Goal: Task Accomplishment & Management: Manage account settings

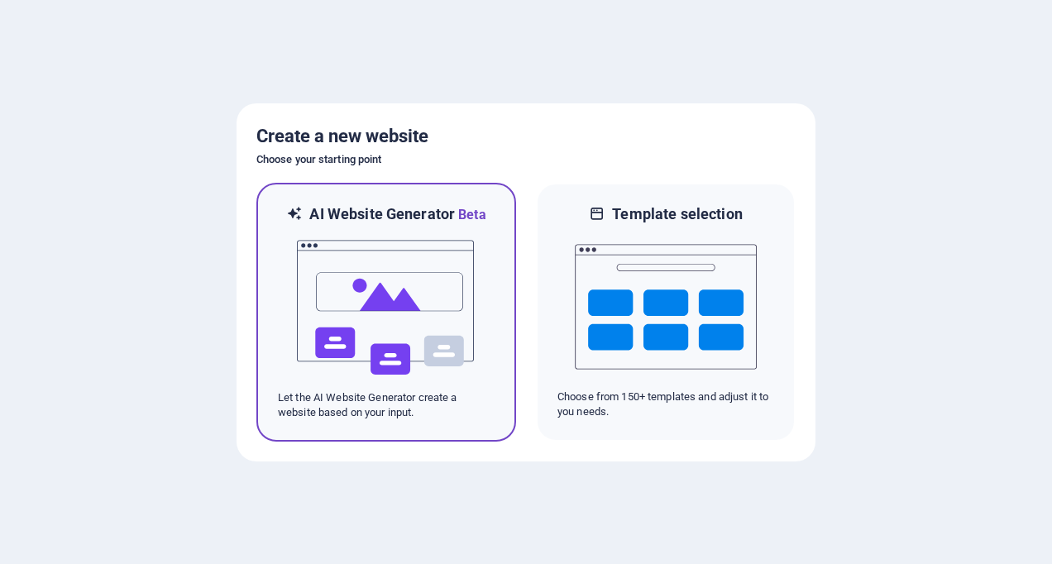
click at [390, 307] on img at bounding box center [386, 307] width 182 height 165
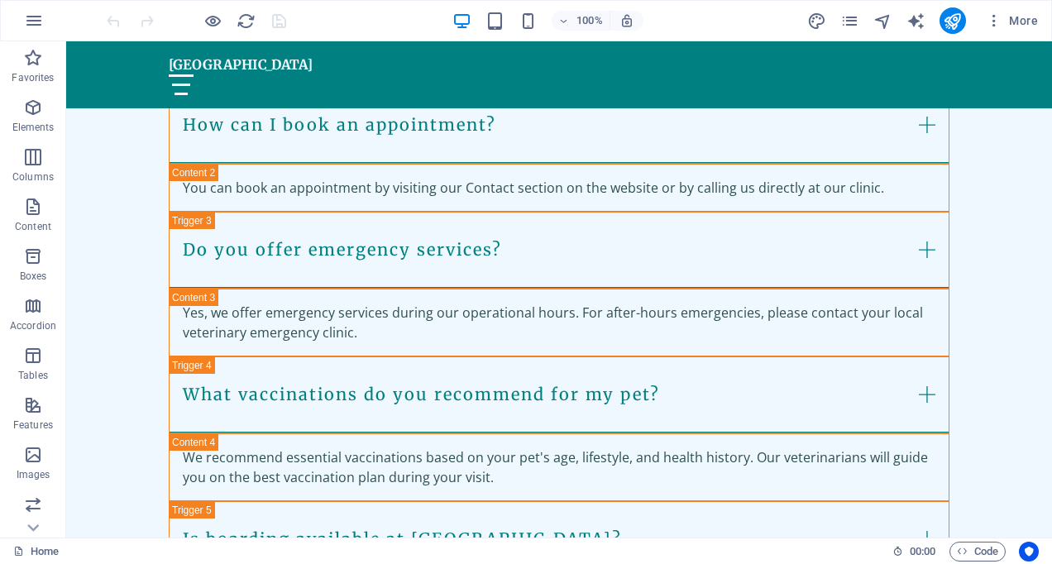
scroll to position [3178, 0]
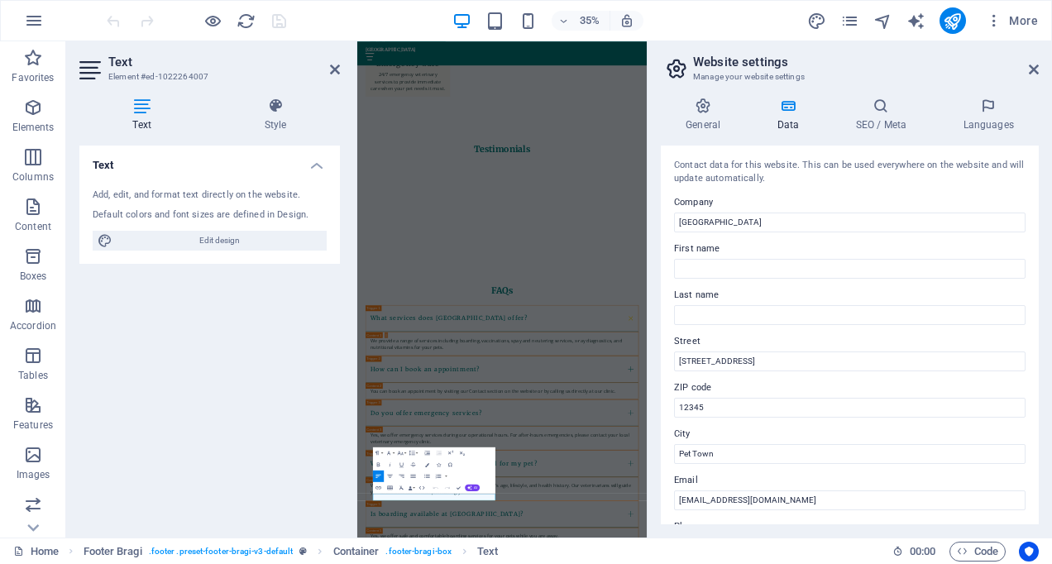
drag, startPoint x: 1034, startPoint y: 294, endPoint x: 1037, endPoint y: 318, distance: 24.2
click at [1037, 318] on div "Contact data for this website. This can be used everywhere on the website and w…" at bounding box center [850, 335] width 378 height 379
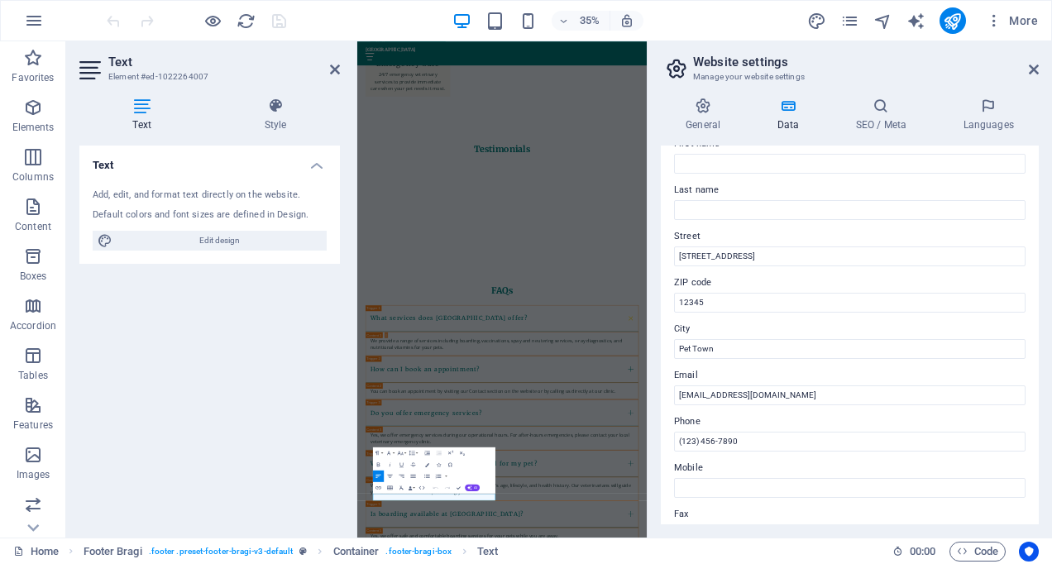
scroll to position [0, 0]
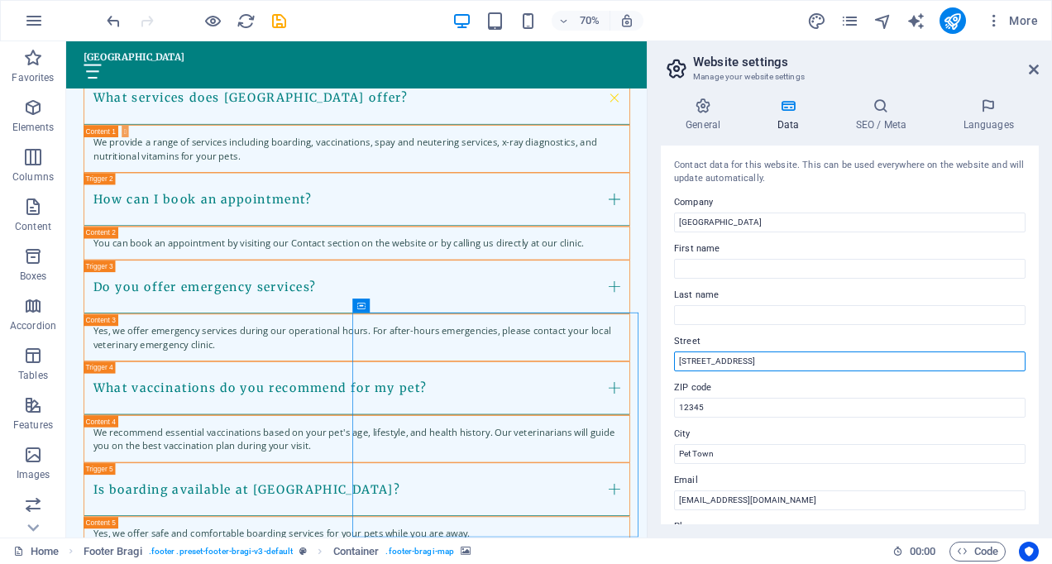
click at [734, 356] on input "1234 Animal Ave" at bounding box center [849, 361] width 351 height 20
paste input "632 New Haven AveMilford, CT 06460"
click at [803, 358] on input "632 New Haven AveMilford, CT 06460" at bounding box center [849, 361] width 351 height 20
type input "632 New Haven AveMilford"
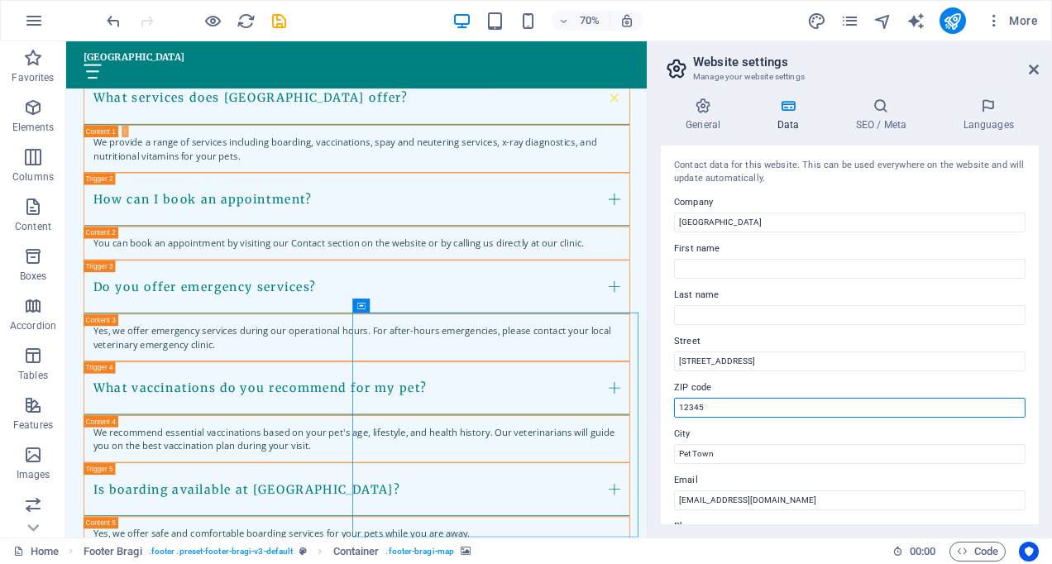
click at [744, 405] on input "12345" at bounding box center [849, 408] width 351 height 20
paste input "06460"
paste input "text"
type input "06460"
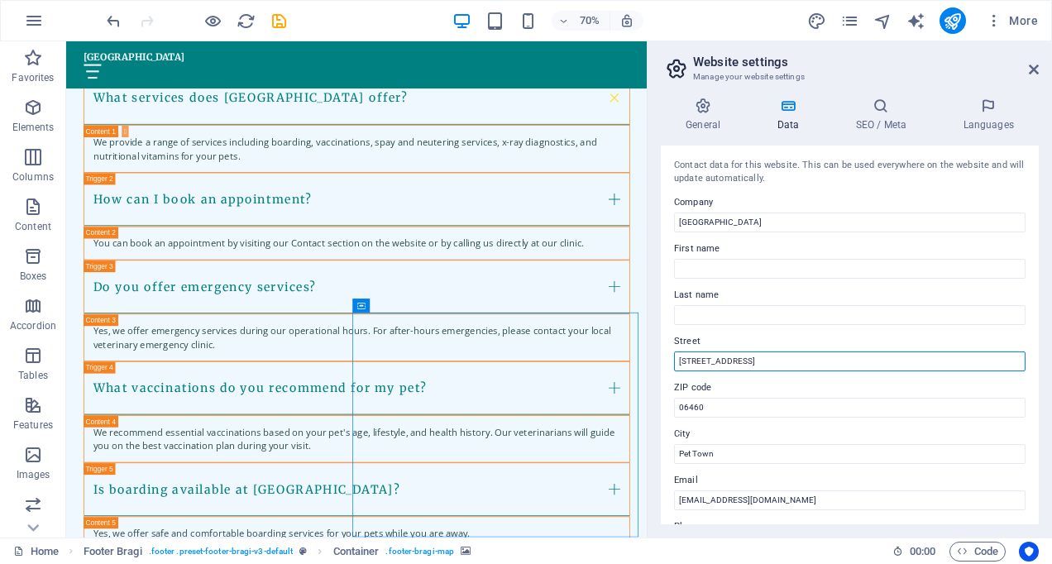
drag, startPoint x: 753, startPoint y: 360, endPoint x: 804, endPoint y: 361, distance: 51.3
click at [804, 361] on input "632 New Haven AveMilford" at bounding box center [849, 361] width 351 height 20
type input "632 New Haven Ave"
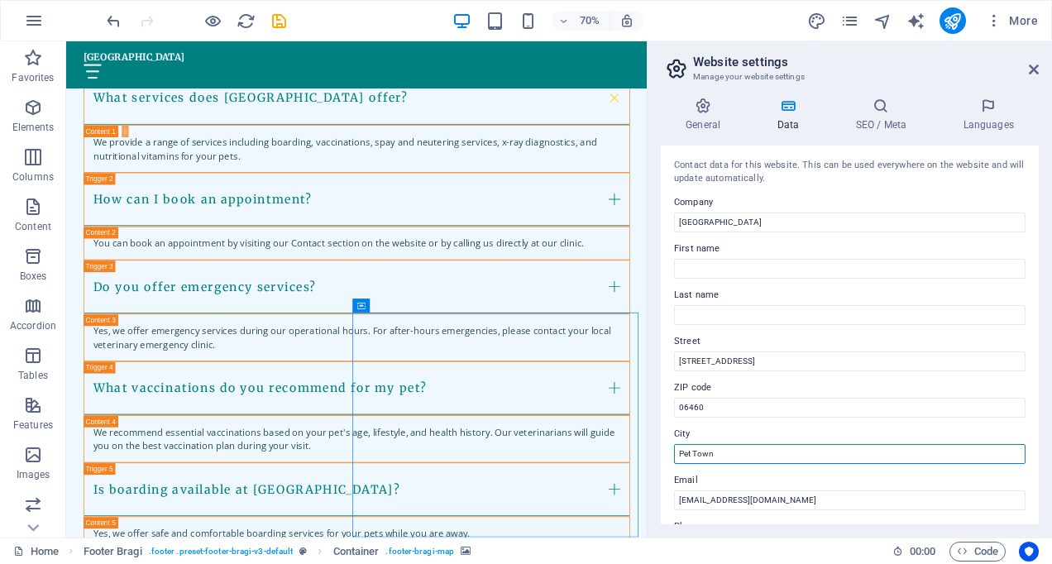
click at [709, 451] on input "Pet Town" at bounding box center [849, 454] width 351 height 20
paste input "Milford"
type input "Milford"
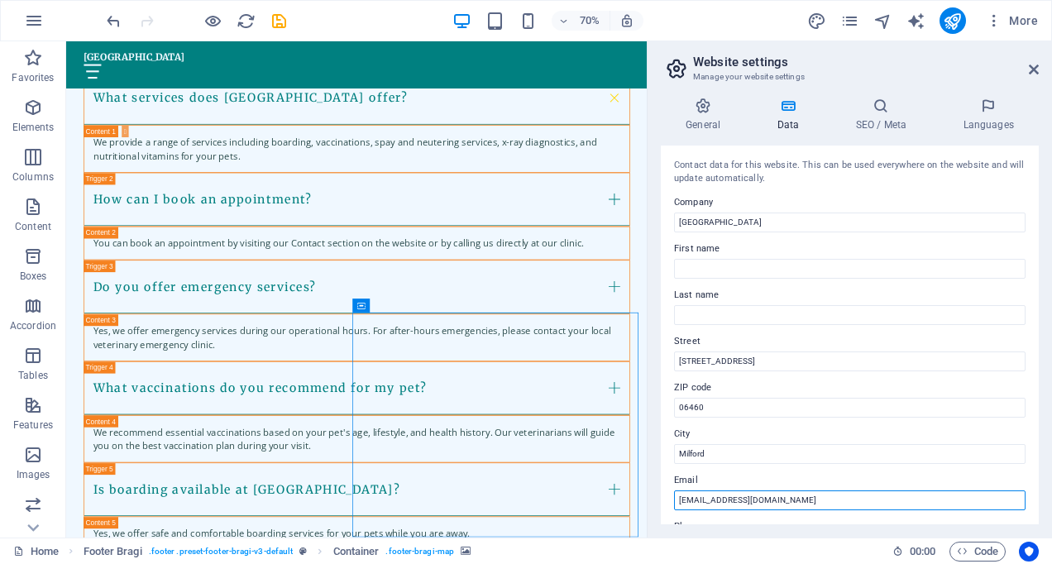
paste input "customer@pondpointanimalhospital.com"
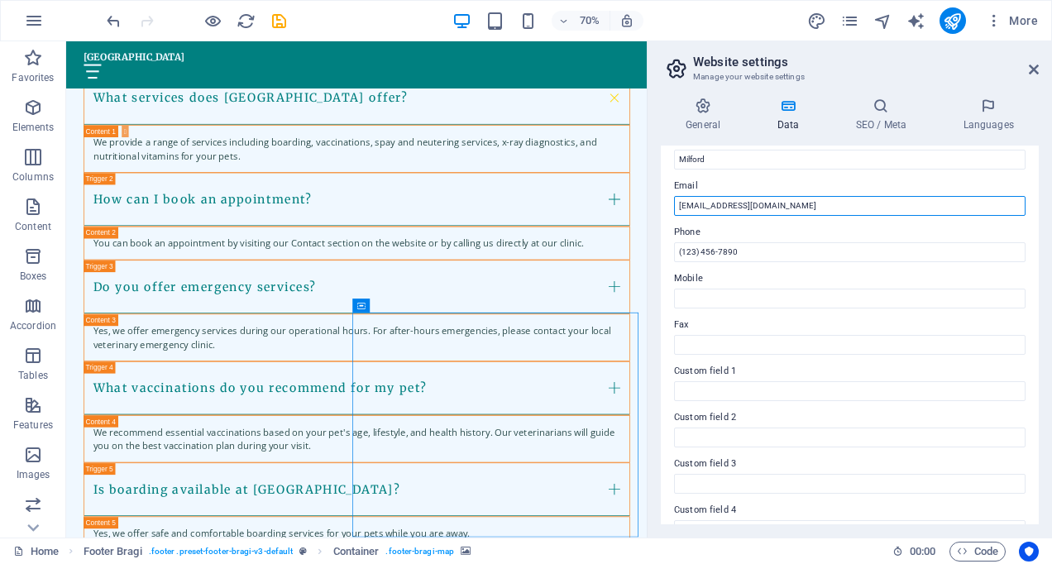
scroll to position [296, 0]
type input "customer@pondpointanimalhospital.com"
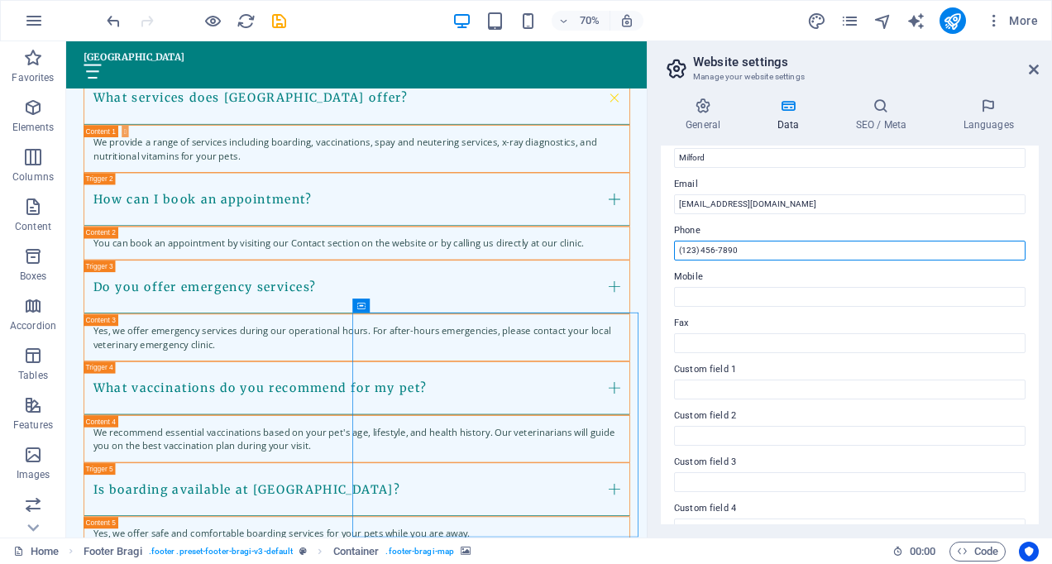
click at [710, 251] on input "(123) 456-7890" at bounding box center [849, 251] width 351 height 20
paste input "475) 258-2966"
type input "(475) 258-2966"
drag, startPoint x: 1035, startPoint y: 340, endPoint x: 1054, endPoint y: 442, distance: 104.5
click at [1051, 442] on html "POND POINT ANIMAL HOSPITAL Home Favorites Elements Columns Content Boxes Accord…" at bounding box center [526, 282] width 1052 height 564
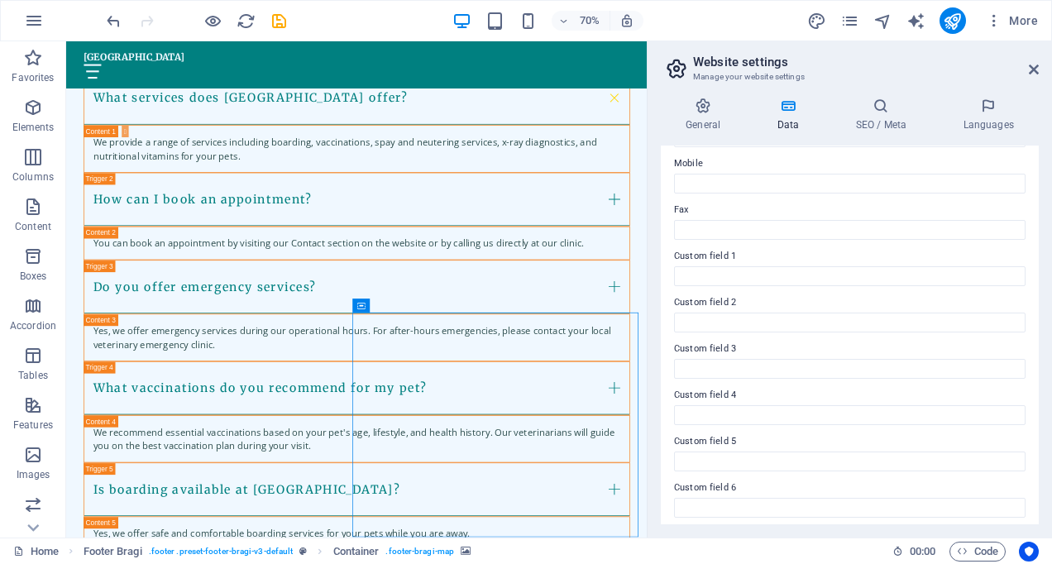
scroll to position [415, 0]
drag, startPoint x: 1035, startPoint y: 349, endPoint x: 1016, endPoint y: 182, distance: 168.0
click at [1016, 182] on div "Contact data for this website. This can be used everywhere on the website and w…" at bounding box center [850, 335] width 378 height 379
click at [1035, 65] on icon at bounding box center [1034, 69] width 10 height 13
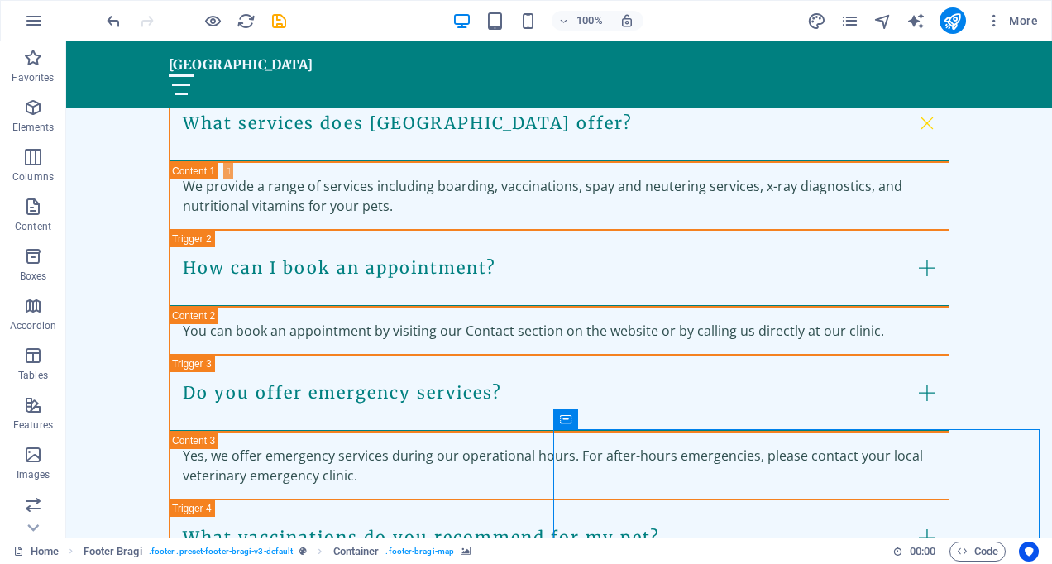
scroll to position [3178, 0]
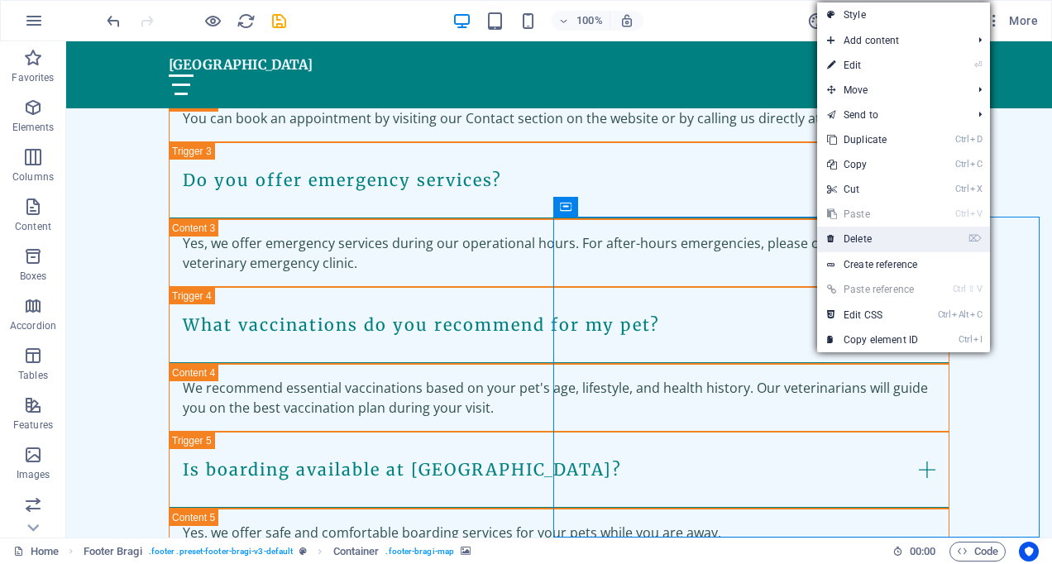
click at [870, 239] on link "⌦ Delete" at bounding box center [872, 239] width 111 height 25
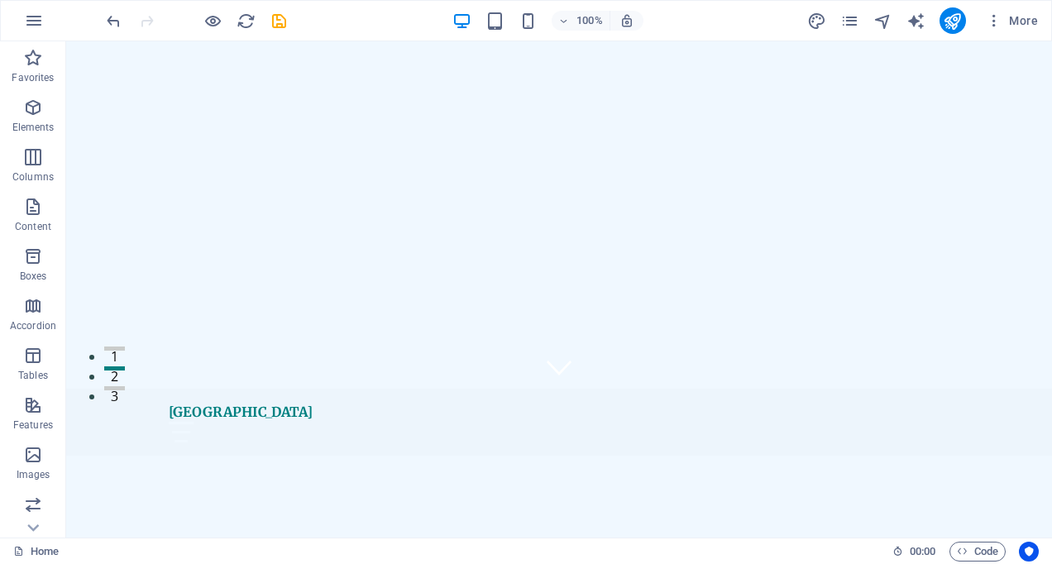
scroll to position [0, 0]
drag, startPoint x: 1042, startPoint y: 467, endPoint x: 1068, endPoint y: 66, distance: 401.9
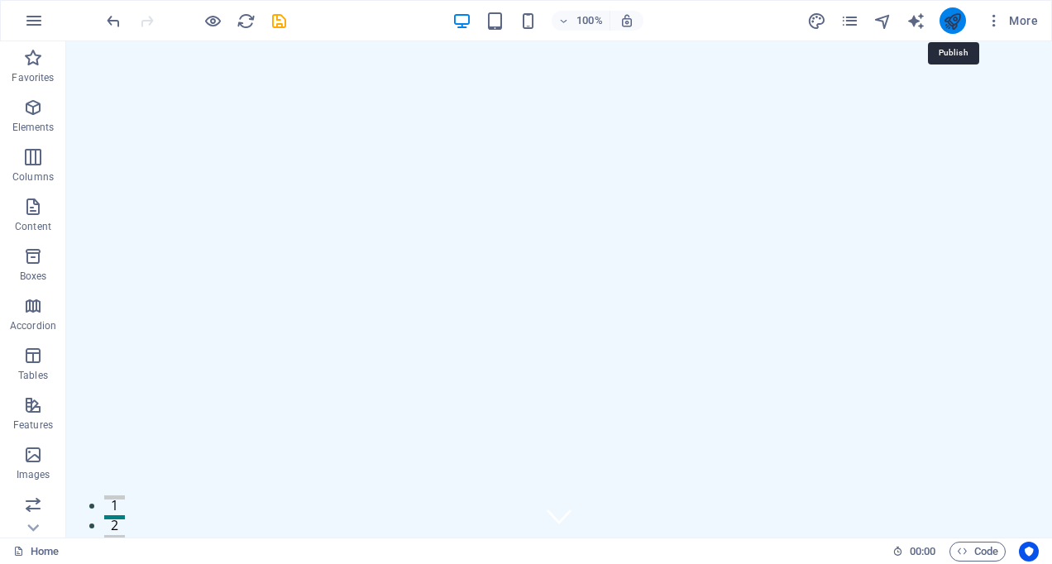
click at [953, 19] on icon "publish" at bounding box center [952, 21] width 19 height 19
checkbox input "false"
click at [946, 29] on icon "publish" at bounding box center [952, 21] width 19 height 19
